Goal: Understand process/instructions

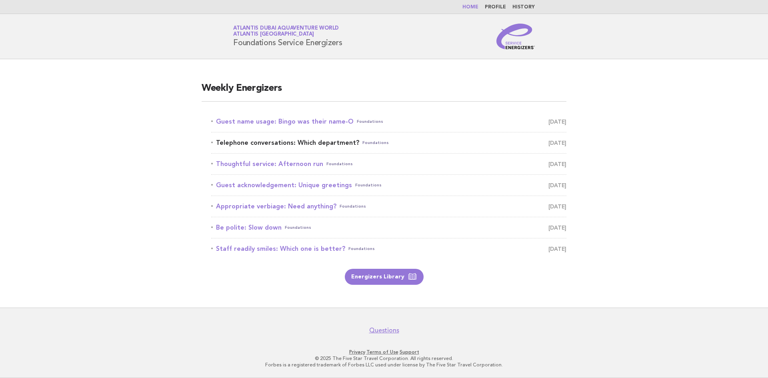
click at [322, 144] on link "Telephone conversations: Which department? Foundations [DATE]" at bounding box center [388, 142] width 355 height 11
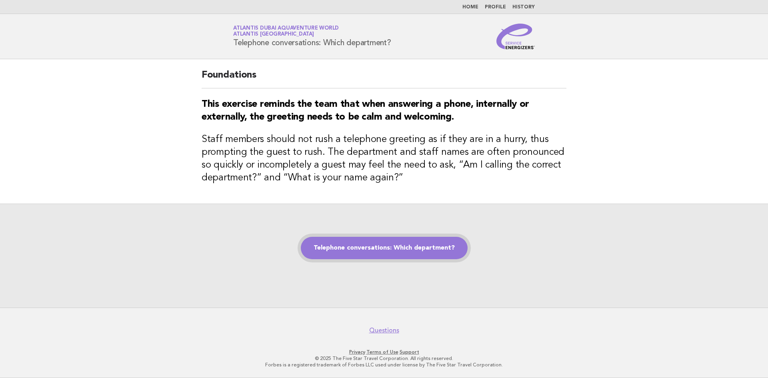
click at [347, 251] on link "Telephone conversations: Which department?" at bounding box center [384, 248] width 167 height 22
click at [439, 242] on link "Telephone conversations: Which department?" at bounding box center [384, 248] width 167 height 22
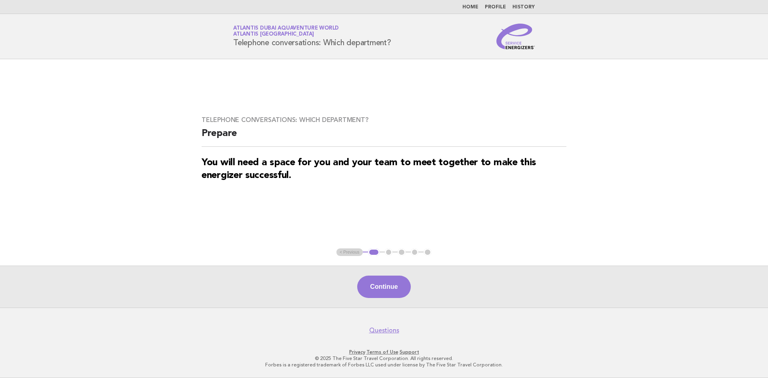
click at [373, 290] on button "Continue" at bounding box center [383, 286] width 53 height 22
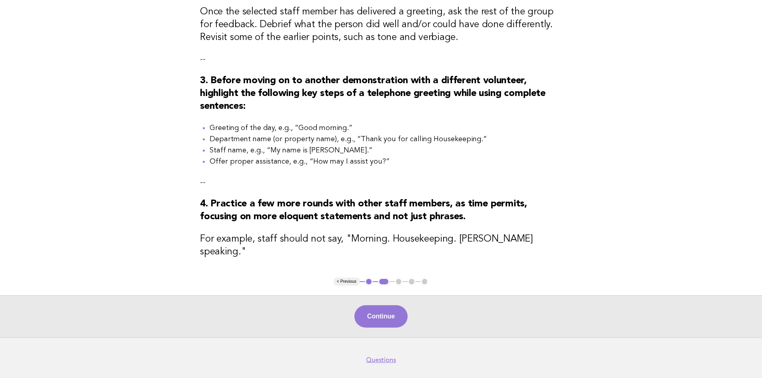
scroll to position [295, 0]
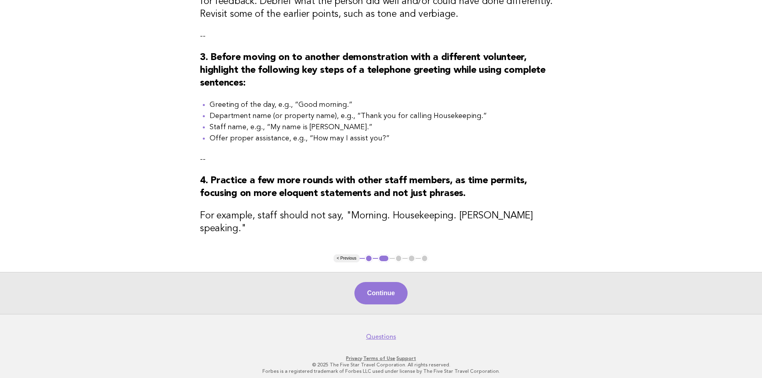
click at [410, 289] on div "Continue" at bounding box center [381, 293] width 762 height 42
click at [401, 287] on button "Continue" at bounding box center [380, 293] width 53 height 22
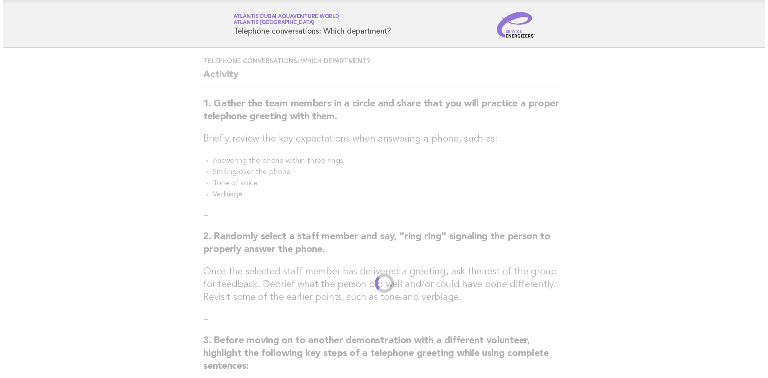
scroll to position [0, 0]
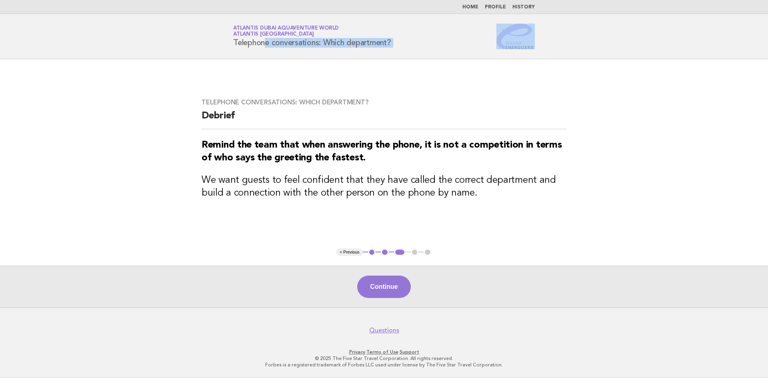
drag, startPoint x: 564, startPoint y: 43, endPoint x: 231, endPoint y: 49, distance: 332.7
click at [231, 49] on header "Service Energizers Atlantis Dubai Aquaventure World Atlantis [GEOGRAPHIC_DATA] …" at bounding box center [384, 36] width 768 height 45
copy div "Telephone conversations: Which department?"
